Goal: Task Accomplishment & Management: Manage account settings

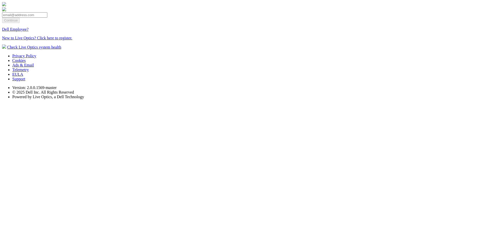
click at [29, 31] on link "Dell Employee?" at bounding box center [15, 29] width 27 height 4
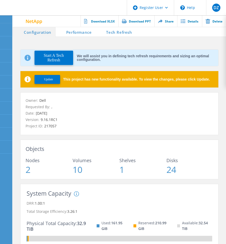
click at [52, 80] on span "Update" at bounding box center [48, 79] width 9 height 4
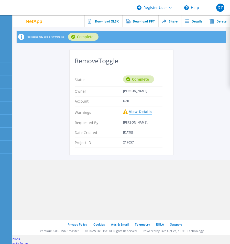
click at [135, 110] on link "View Details" at bounding box center [140, 112] width 23 height 4
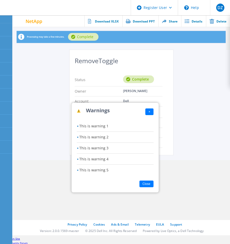
click at [146, 111] on button "×" at bounding box center [149, 111] width 8 height 7
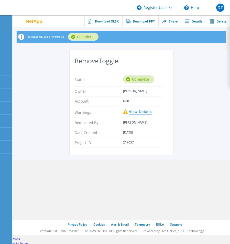
click at [147, 111] on link "View Details" at bounding box center [140, 112] width 23 height 4
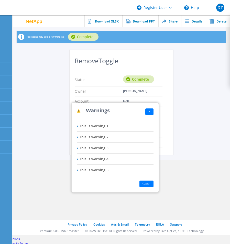
click at [147, 111] on button "×" at bounding box center [149, 111] width 8 height 7
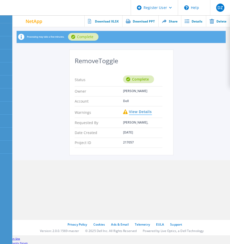
click at [147, 111] on link "View Details" at bounding box center [140, 112] width 23 height 4
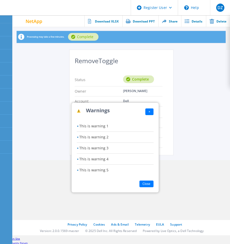
click at [147, 111] on button "×" at bounding box center [149, 111] width 8 height 7
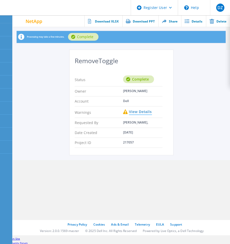
click at [147, 111] on link "View Details" at bounding box center [140, 112] width 23 height 4
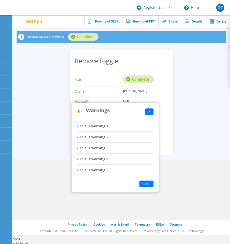
click at [147, 111] on button "×" at bounding box center [149, 111] width 8 height 7
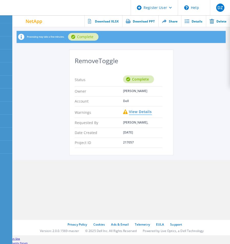
click at [142, 111] on link "View Details" at bounding box center [140, 112] width 23 height 4
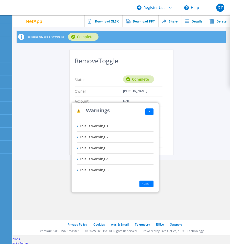
click at [151, 113] on button "×" at bounding box center [149, 111] width 8 height 7
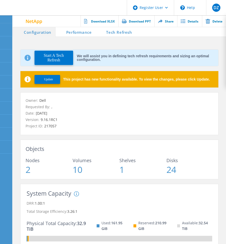
click at [51, 77] on button "Update" at bounding box center [48, 79] width 26 height 9
click at [47, 81] on span "Update" at bounding box center [48, 79] width 9 height 4
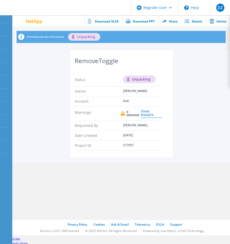
click at [143, 113] on link "View Details" at bounding box center [152, 113] width 22 height 8
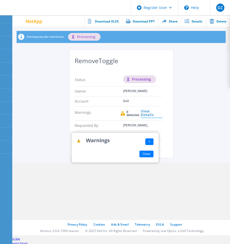
click at [143, 113] on link "View Details" at bounding box center [152, 113] width 22 height 8
click at [150, 141] on button "×" at bounding box center [149, 141] width 8 height 7
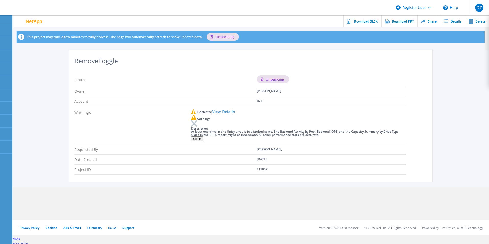
click at [194, 124] on rect at bounding box center [194, 123] width 7 height 7
click at [196, 141] on button "Close" at bounding box center [197, 138] width 12 height 5
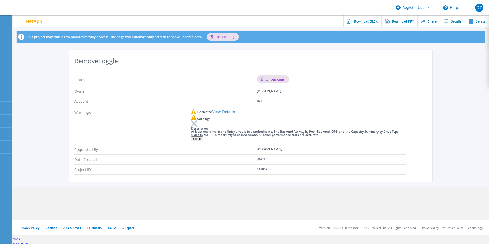
click at [196, 141] on button "Close" at bounding box center [197, 138] width 12 height 5
click at [196, 127] on rect at bounding box center [194, 123] width 7 height 7
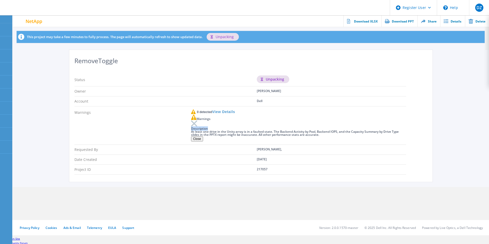
click at [196, 127] on rect at bounding box center [194, 123] width 7 height 7
drag, startPoint x: 196, startPoint y: 127, endPoint x: 196, endPoint y: 144, distance: 17.1
click at [196, 141] on button "Close" at bounding box center [197, 138] width 12 height 5
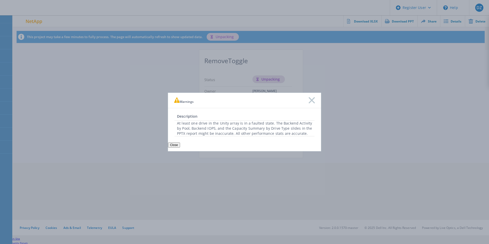
click at [312, 101] on icon at bounding box center [312, 100] width 6 height 6
click at [177, 146] on button "Close" at bounding box center [174, 144] width 12 height 5
